Goal: Check status: Check status

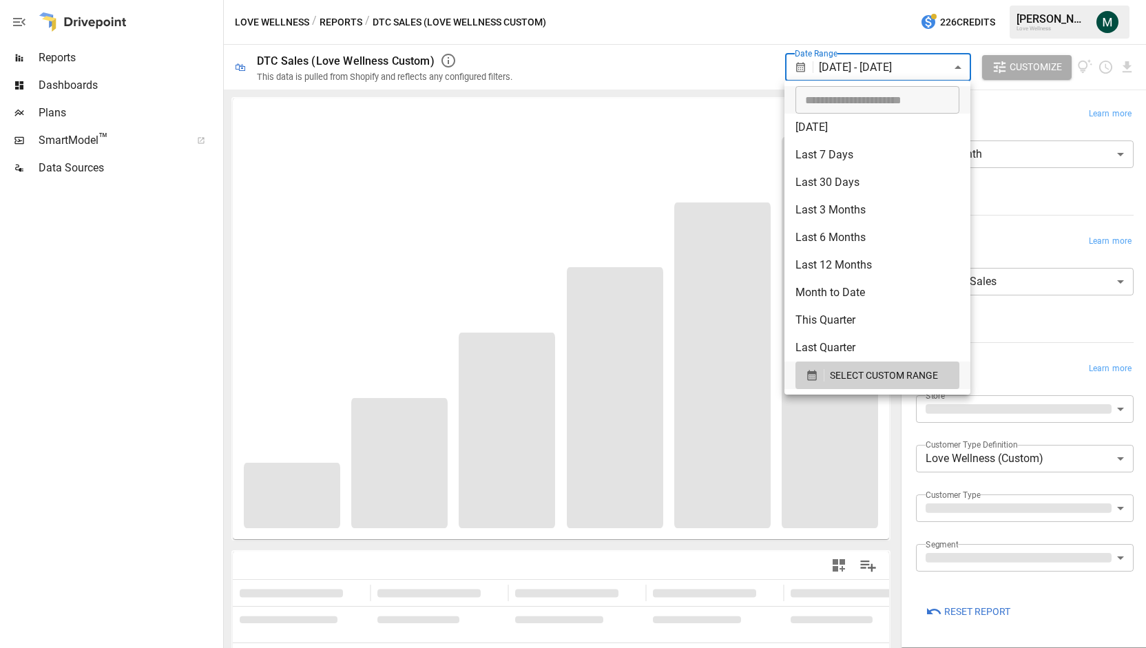
click at [903, 0] on body "**********" at bounding box center [573, 0] width 1146 height 0
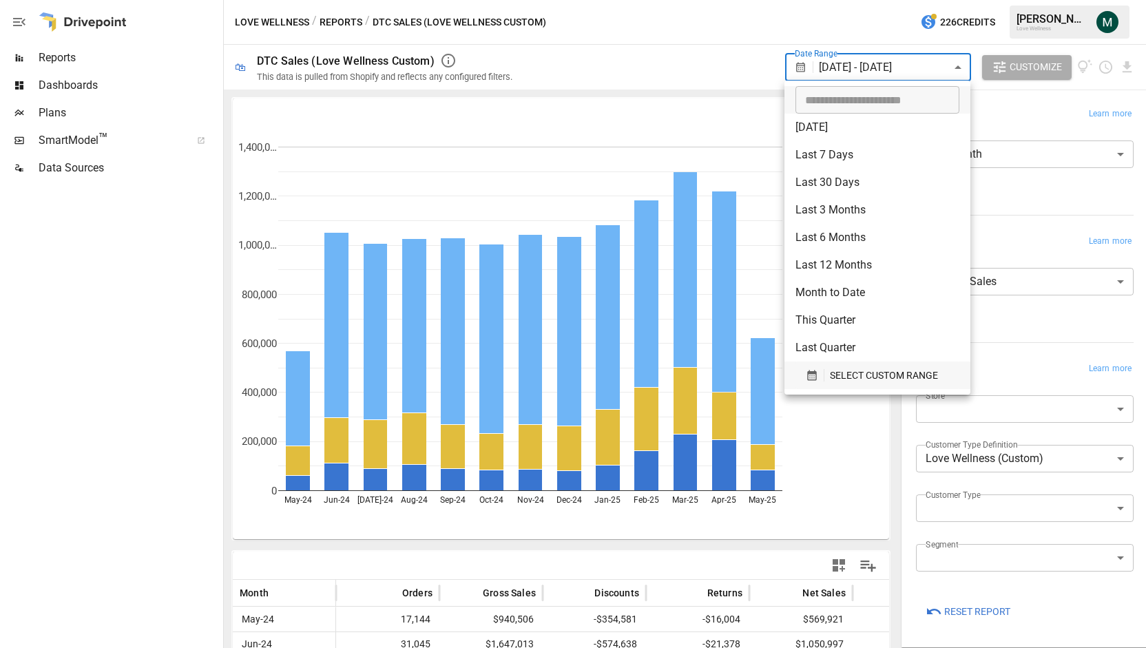
click at [842, 379] on span "SELECT CUSTOM RANGE" at bounding box center [884, 375] width 108 height 17
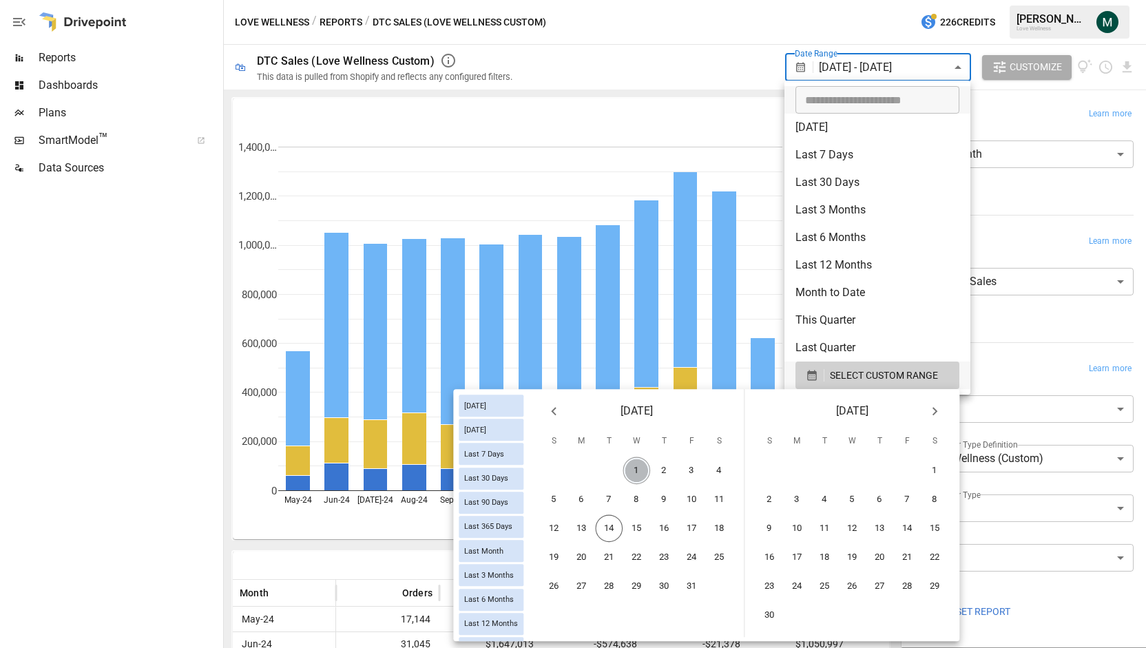
click at [641, 469] on button "1" at bounding box center [637, 471] width 28 height 28
click at [579, 532] on button "13" at bounding box center [582, 529] width 28 height 28
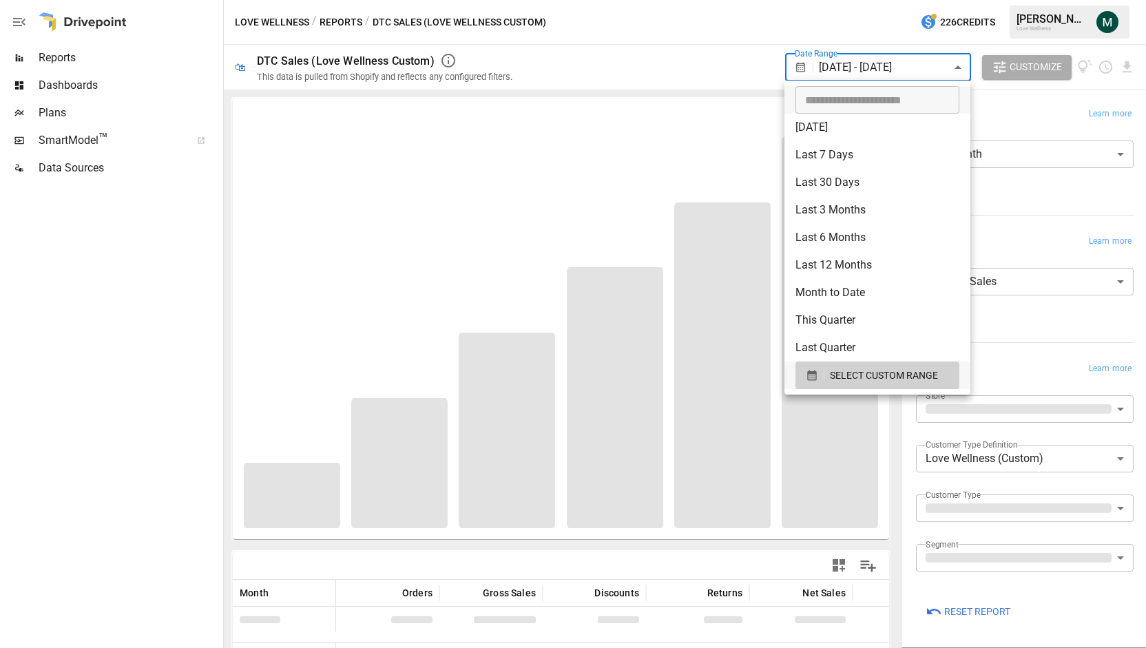
click at [683, 54] on div at bounding box center [573, 324] width 1146 height 648
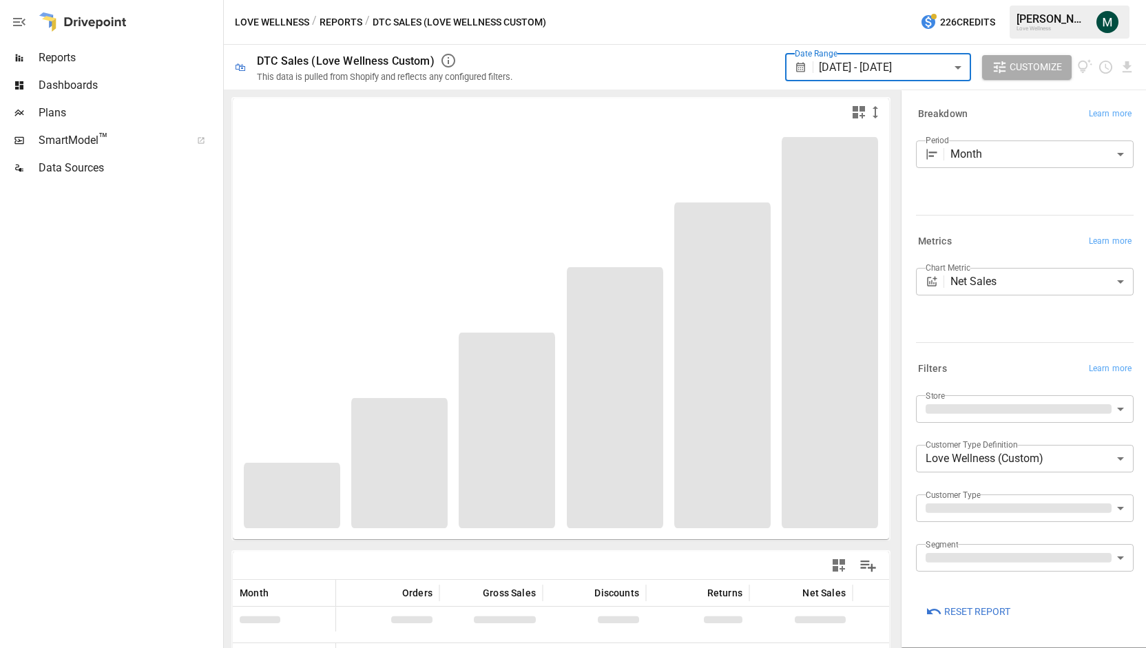
click at [1032, 0] on body "Reports Dashboards Plans SmartModel ™ Data Sources Love Wellness / Reports / DT…" at bounding box center [573, 0] width 1146 height 0
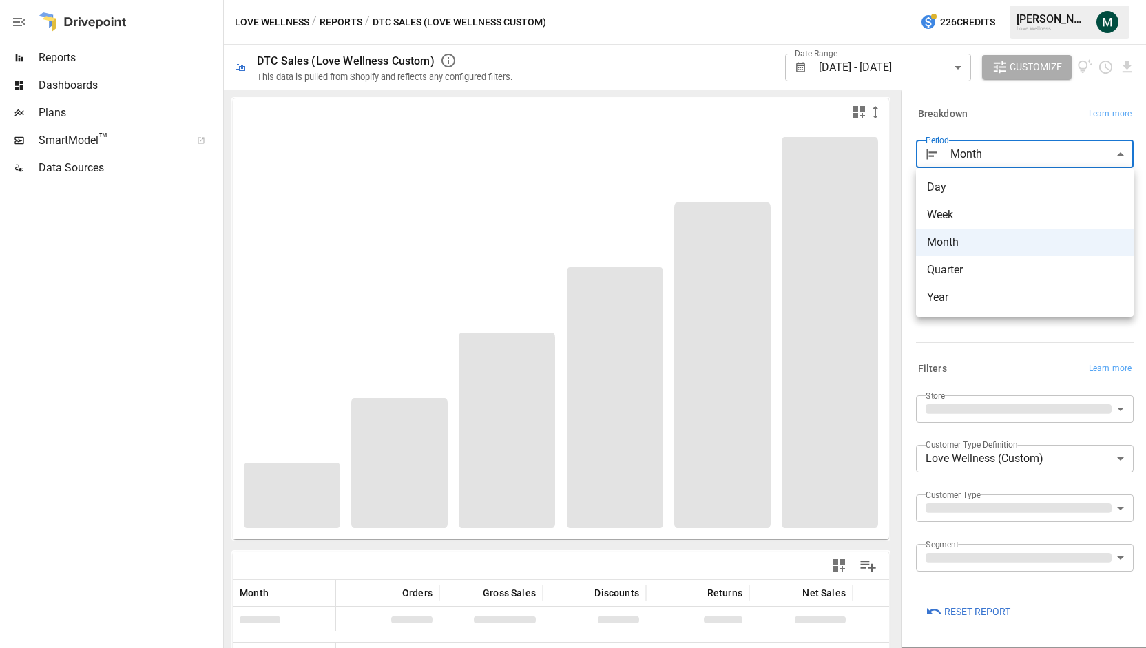
click at [995, 199] on li "Day" at bounding box center [1025, 188] width 218 height 28
type input "***"
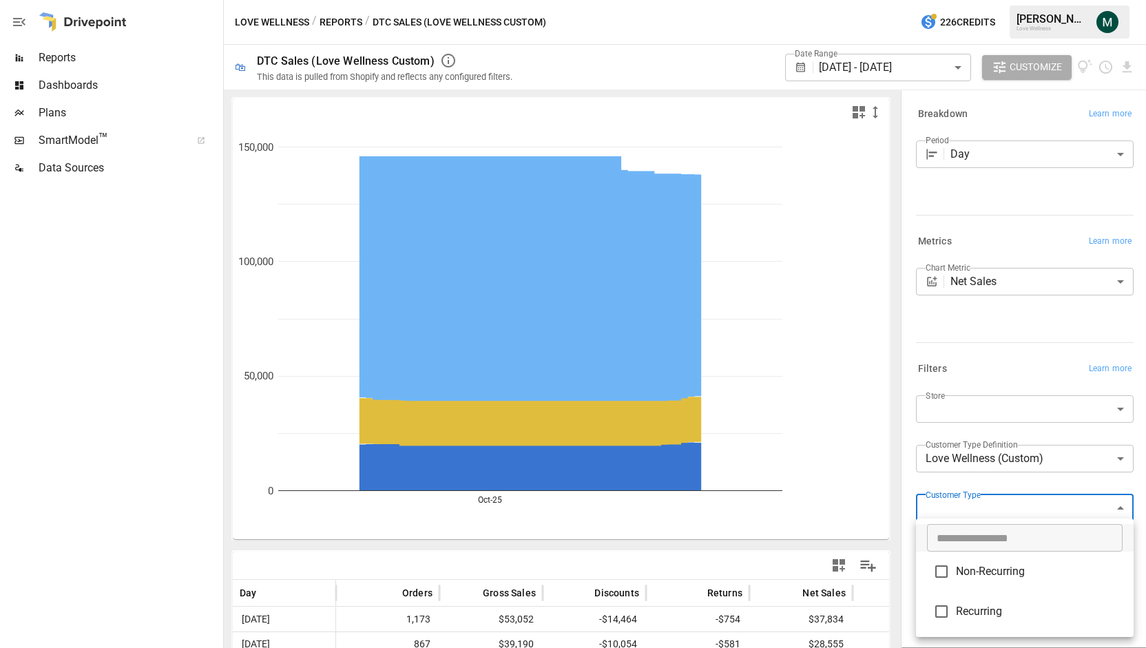
click at [1018, 0] on body "Reports Dashboards Plans SmartModel ™ Data Sources Love Wellness / Reports / DT…" at bounding box center [573, 0] width 1146 height 0
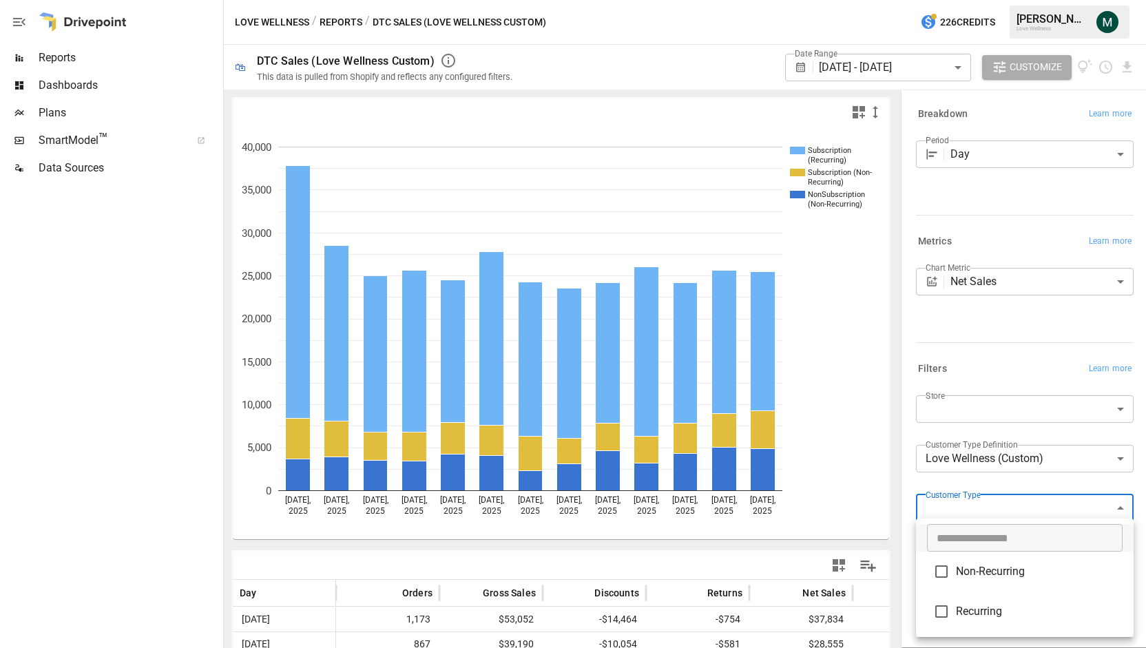
click at [1003, 573] on span "Non-Recurring" at bounding box center [1039, 571] width 167 height 17
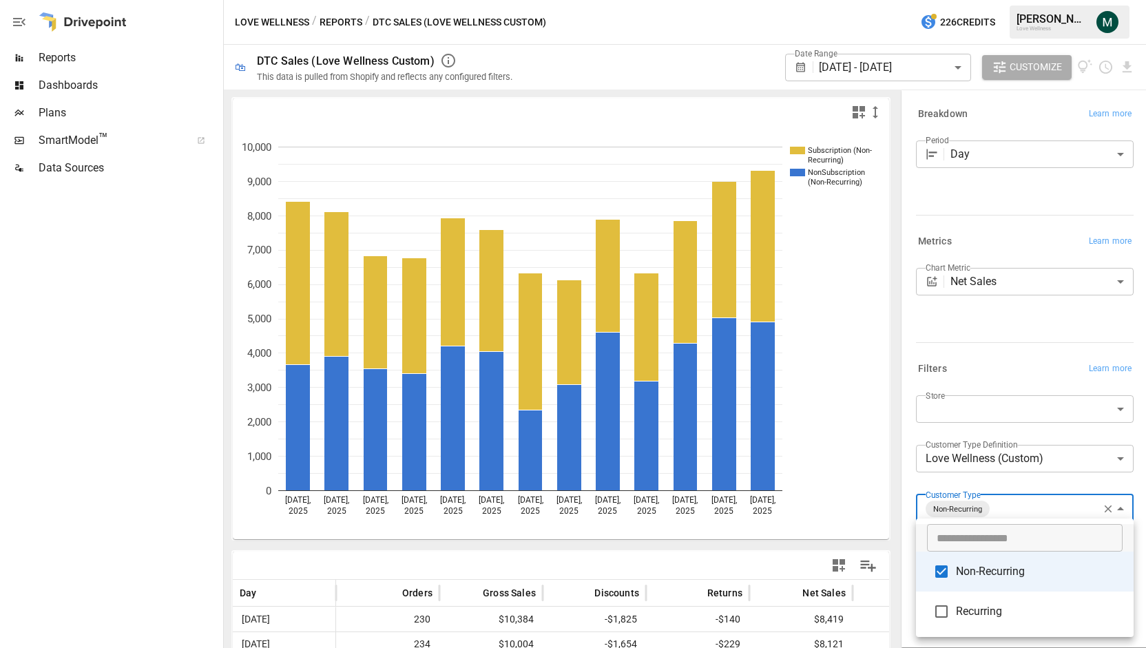
click at [848, 452] on div at bounding box center [573, 324] width 1146 height 648
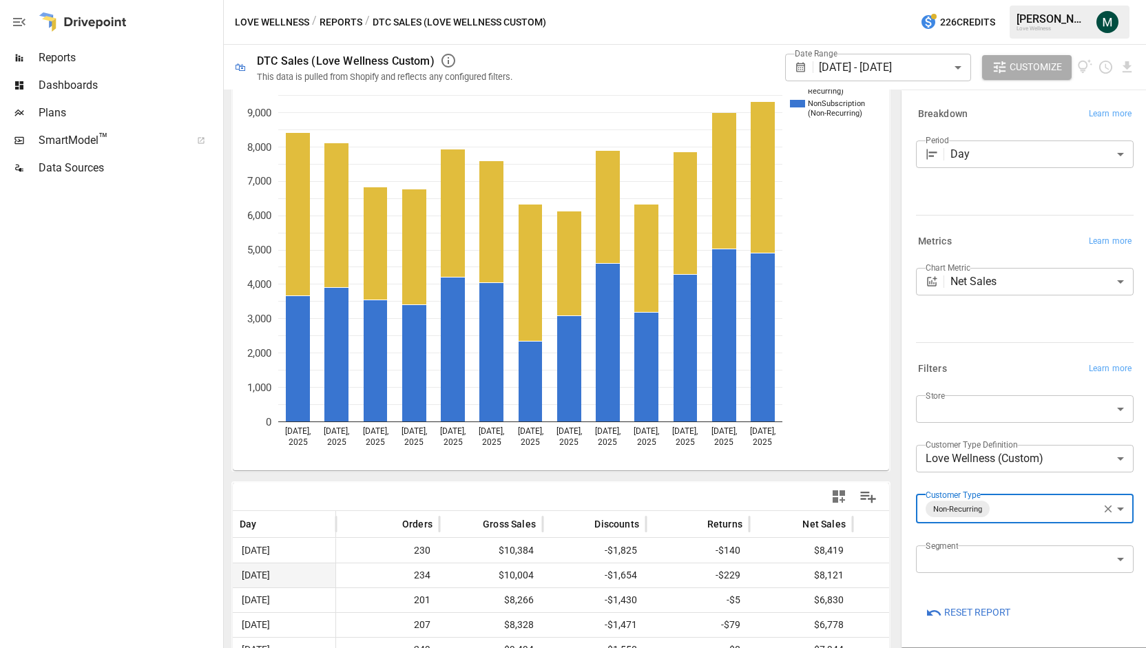
scroll to position [300, 0]
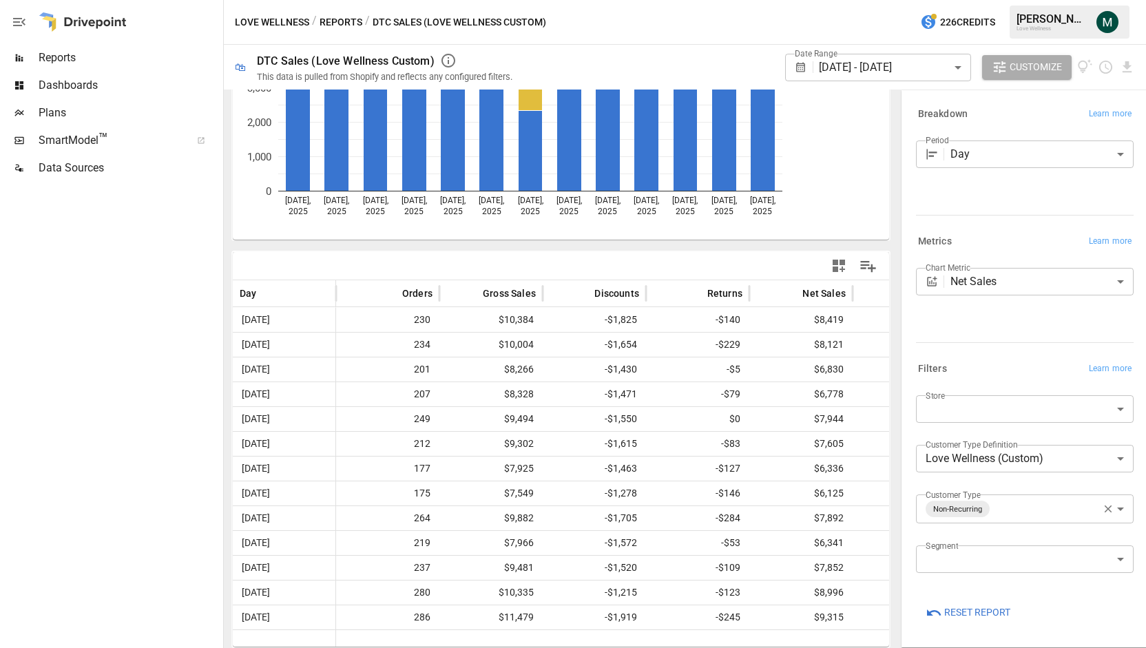
click at [1123, 0] on body "Reports Dashboards Plans SmartModel ™ Data Sources Love Wellness / Reports / DT…" at bounding box center [573, 0] width 1146 height 0
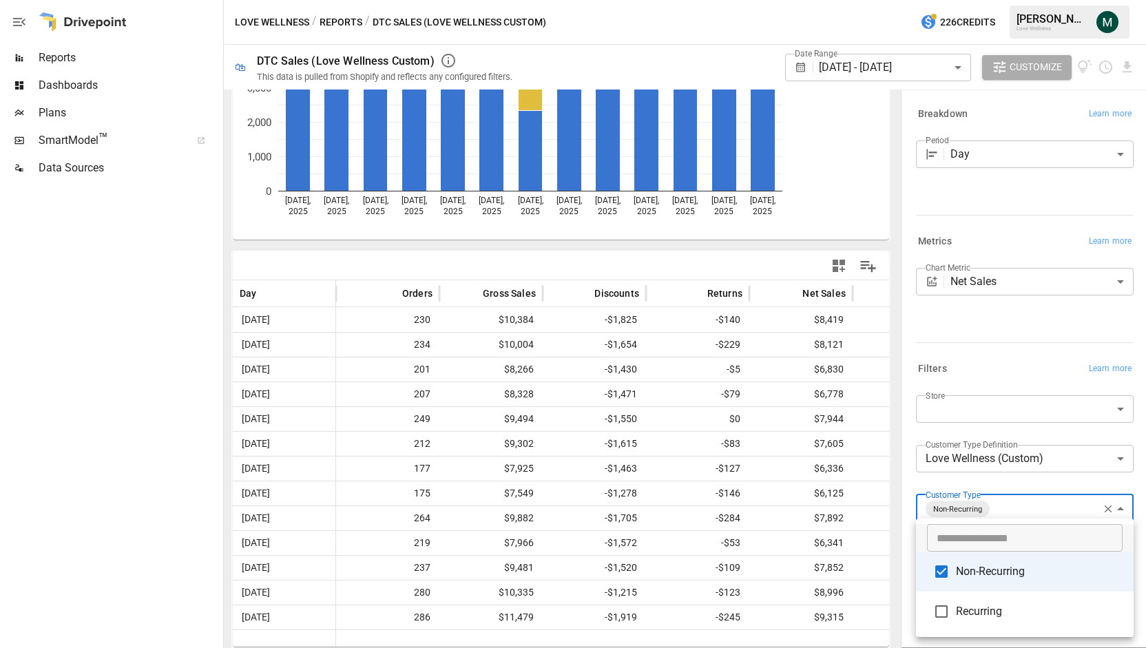
drag, startPoint x: 995, startPoint y: 605, endPoint x: 973, endPoint y: 566, distance: 44.7
click at [994, 605] on span "Recurring" at bounding box center [1039, 611] width 167 height 17
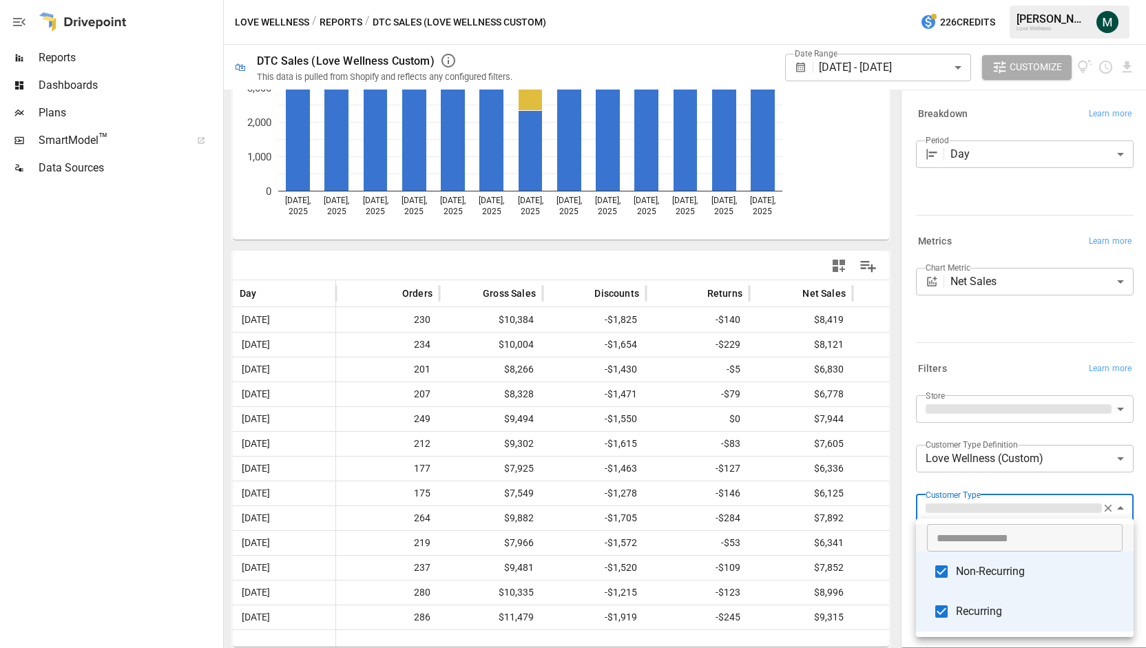
click at [973, 564] on span "Non-Recurring" at bounding box center [1039, 571] width 167 height 17
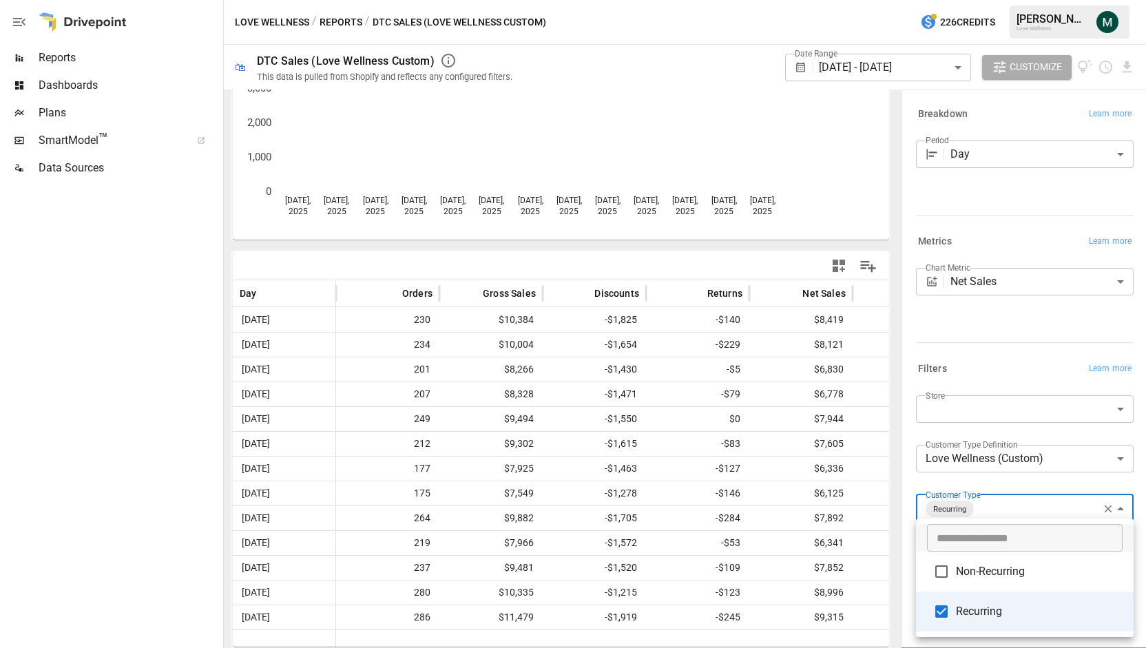
scroll to position [300, 0]
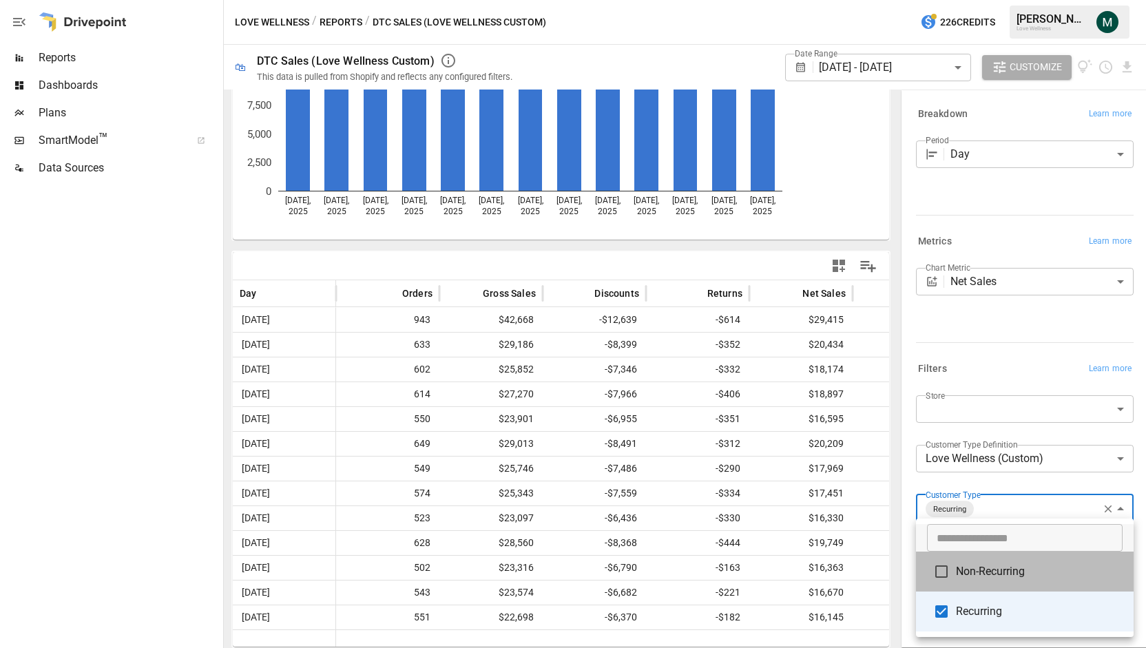
click at [981, 581] on li "Non-Recurring" at bounding box center [1025, 572] width 218 height 40
type input "**********"
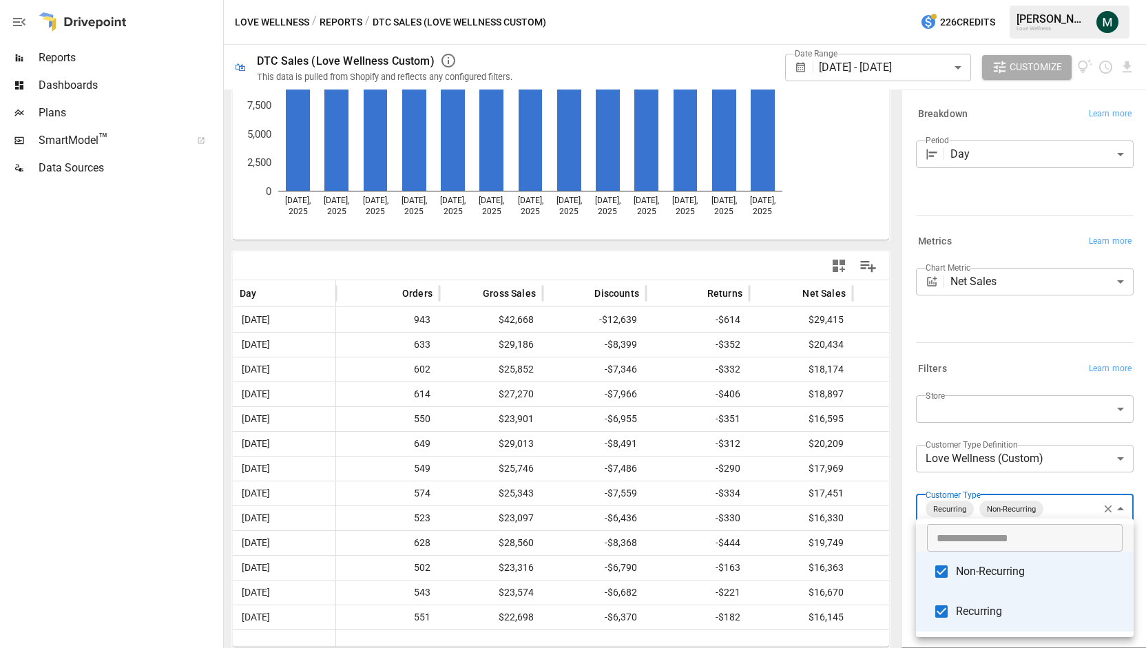
scroll to position [300, 0]
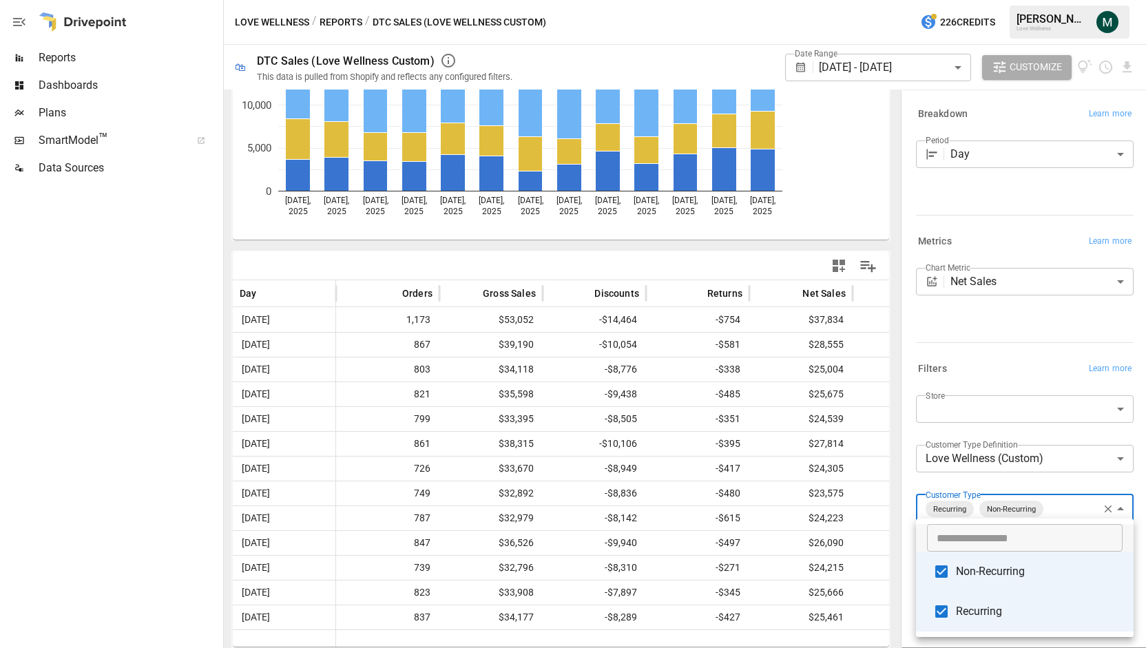
click at [764, 254] on div at bounding box center [573, 324] width 1146 height 648
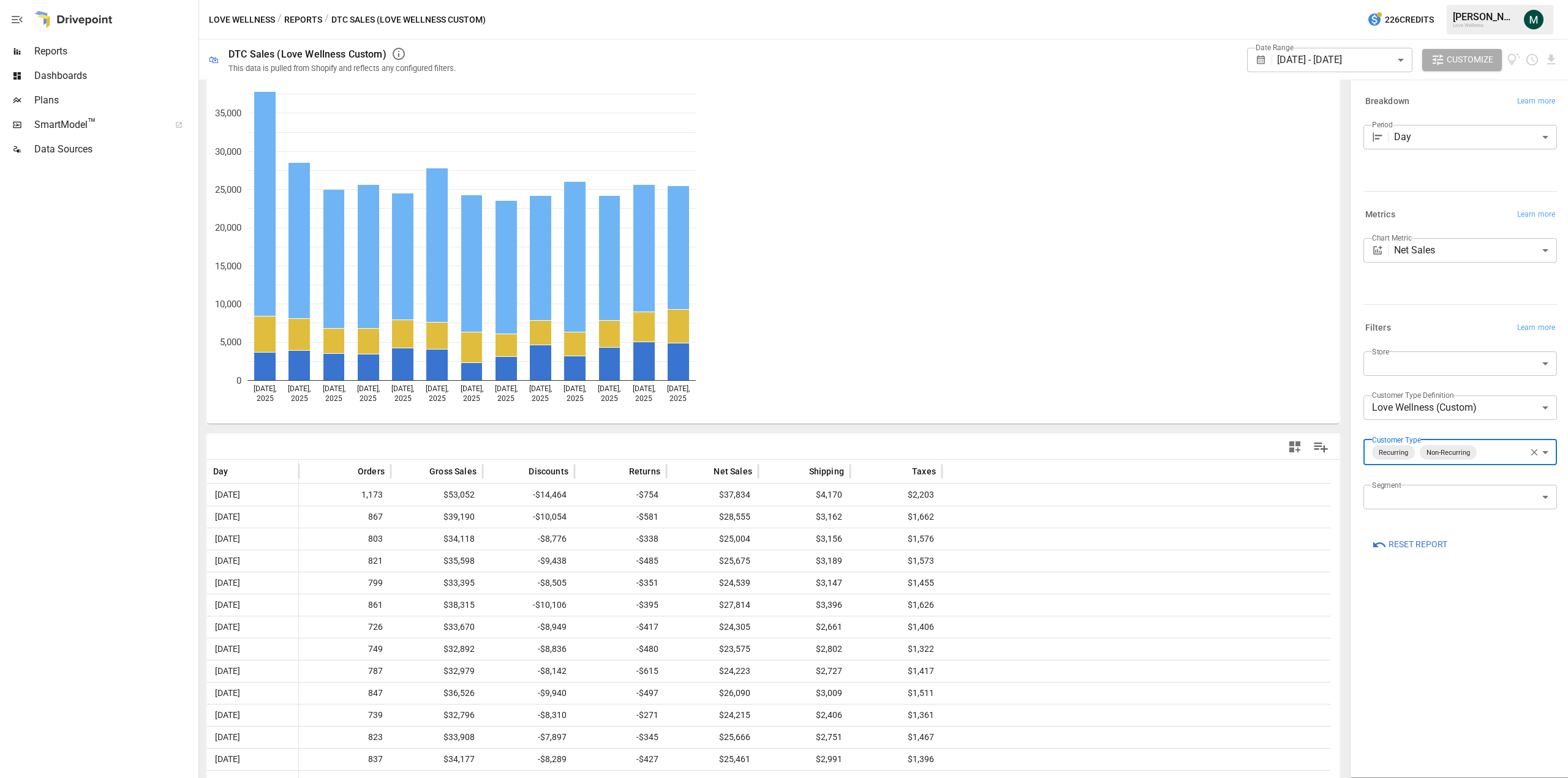
scroll to position [56, 0]
